Goal: Task Accomplishment & Management: Manage account settings

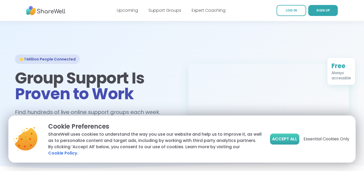
click at [285, 139] on span "Accept All" at bounding box center [284, 139] width 25 height 6
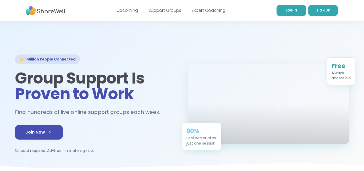
click at [281, 12] on link "LOG IN" at bounding box center [292, 10] width 30 height 11
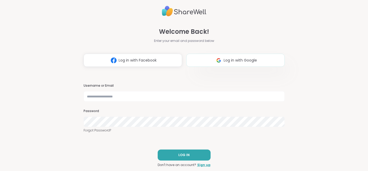
click at [225, 58] on span "Log in with Google" at bounding box center [240, 61] width 33 height 6
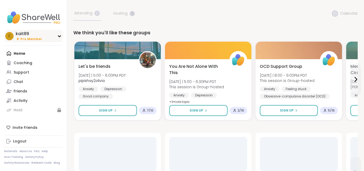
click at [54, 39] on div "k kait89 Pro Member" at bounding box center [33, 36] width 58 height 12
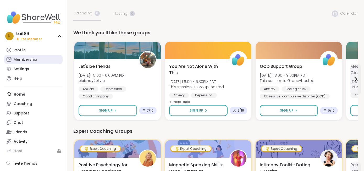
click at [27, 58] on div "Membership" at bounding box center [26, 59] width 24 height 5
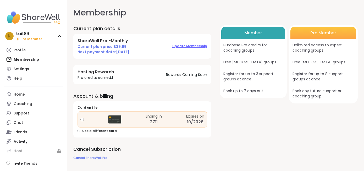
click at [186, 46] on span "Update Membership" at bounding box center [189, 46] width 35 height 4
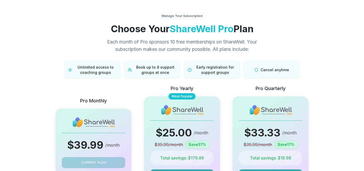
scroll to position [119, 0]
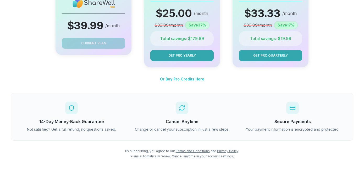
click at [181, 108] on icon at bounding box center [182, 108] width 6 height 6
click at [181, 131] on p "Change or cancel your subscription in just a few steps." at bounding box center [182, 129] width 104 height 5
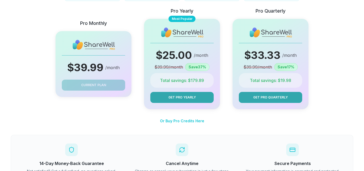
scroll to position [0, 0]
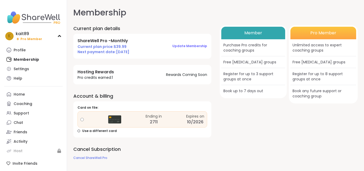
scroll to position [5, 0]
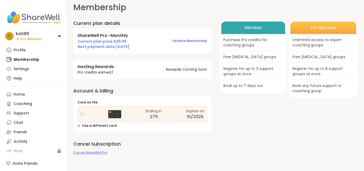
click at [98, 154] on span "Cancel ShareWell Pro" at bounding box center [90, 152] width 34 height 4
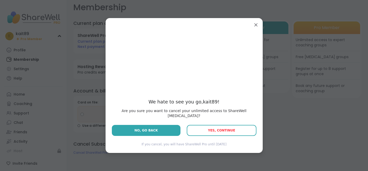
click at [216, 129] on span "Yes, Continue" at bounding box center [221, 131] width 27 height 4
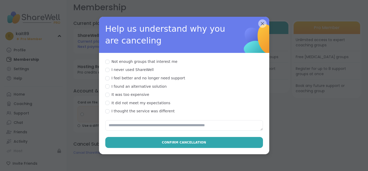
click at [156, 59] on div "Not enough groups that interest me" at bounding box center [145, 61] width 66 height 5
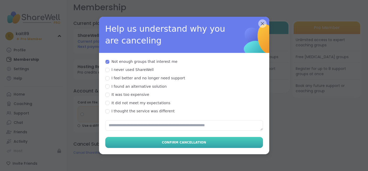
click at [181, 140] on span "Confirm Cancellation" at bounding box center [184, 142] width 44 height 5
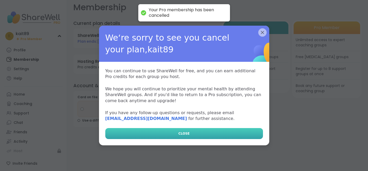
click at [183, 134] on span "CLOSE" at bounding box center [183, 133] width 11 height 5
